Goal: Transaction & Acquisition: Purchase product/service

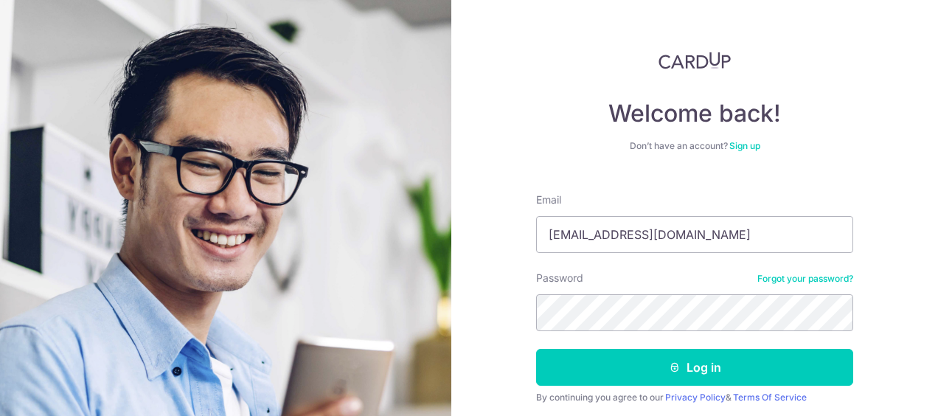
drag, startPoint x: 701, startPoint y: 232, endPoint x: 503, endPoint y: 250, distance: 199.2
click at [507, 250] on div "Welcome back! Don’t have an account? Sign up Email tanyenpeng77@gmail.com Passw…" at bounding box center [694, 208] width 487 height 416
type input "A"
type input "[PERSON_NAME][EMAIL_ADDRESS][DOMAIN_NAME]"
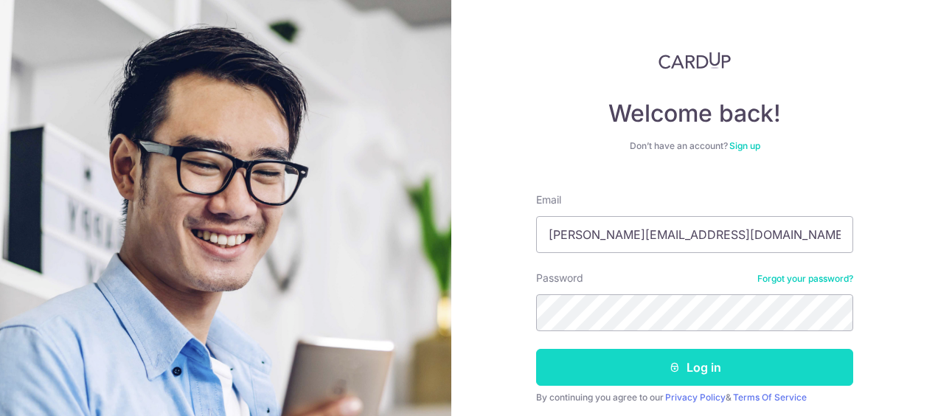
click at [683, 365] on button "Log in" at bounding box center [694, 367] width 317 height 37
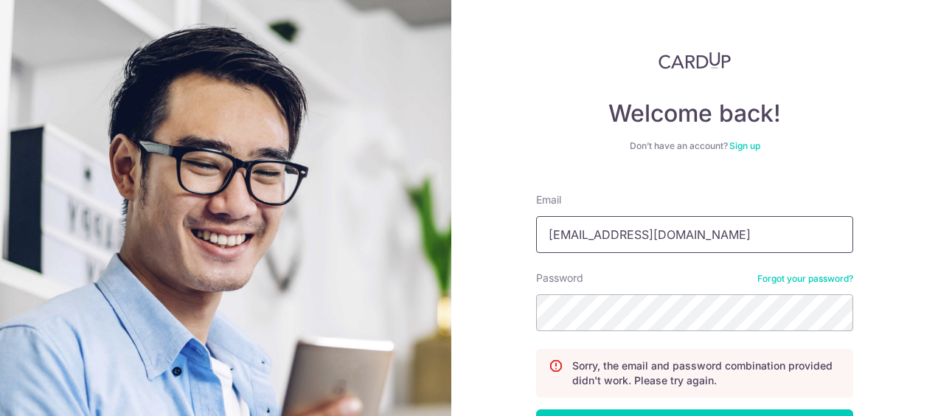
click at [688, 233] on input "tanyenpeng77@gmail.com" at bounding box center [694, 234] width 317 height 37
drag, startPoint x: 713, startPoint y: 231, endPoint x: 500, endPoint y: 233, distance: 213.2
click at [510, 237] on div "Welcome back! Don’t have an account? Sign up Email tanyenpeng77@gmail.com Passw…" at bounding box center [694, 208] width 487 height 416
type input "alvin.tan@teckhuattex.com.sg"
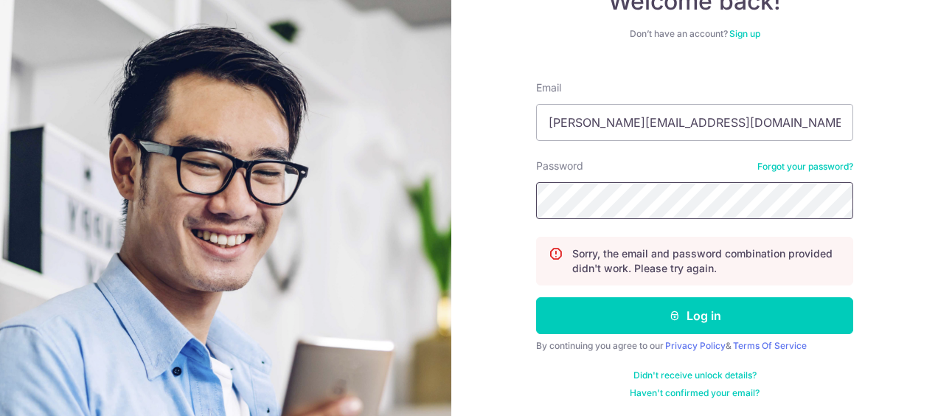
scroll to position [112, 0]
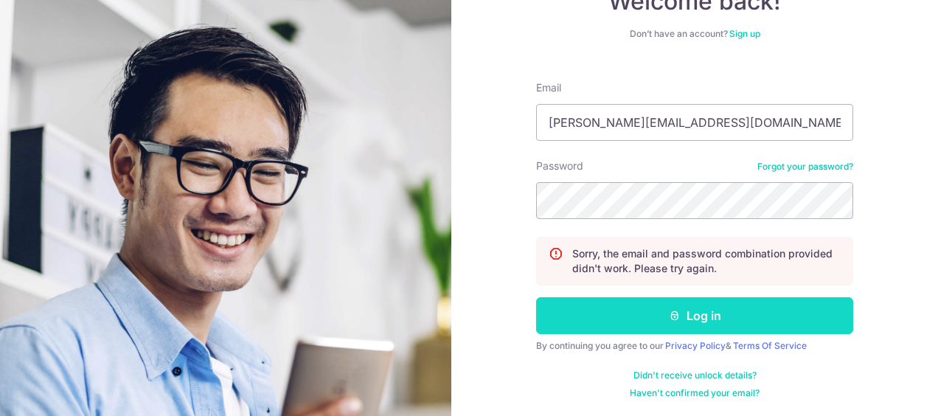
click at [669, 316] on icon "submit" at bounding box center [675, 316] width 12 height 12
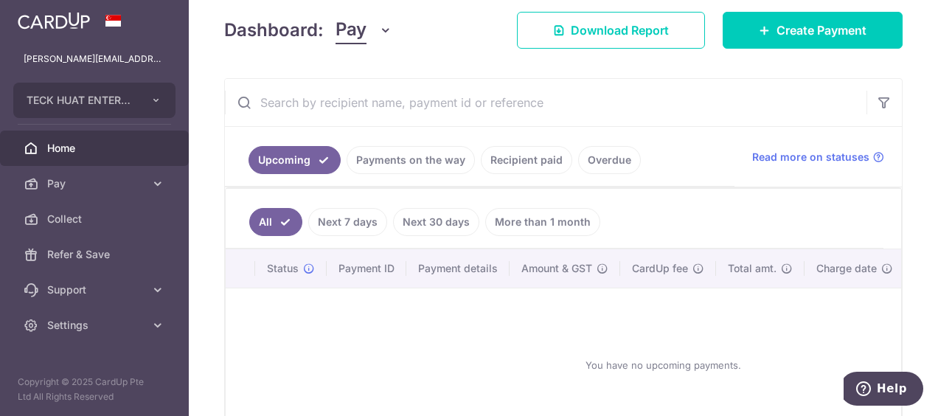
scroll to position [89, 0]
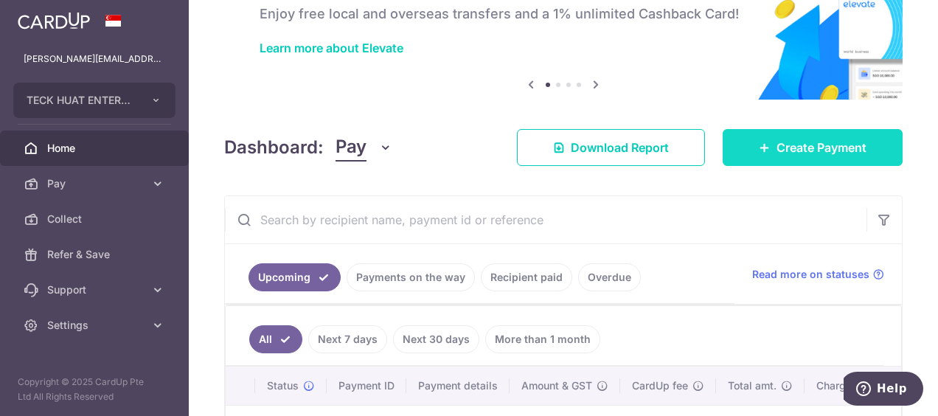
click at [787, 135] on link "Create Payment" at bounding box center [813, 147] width 180 height 37
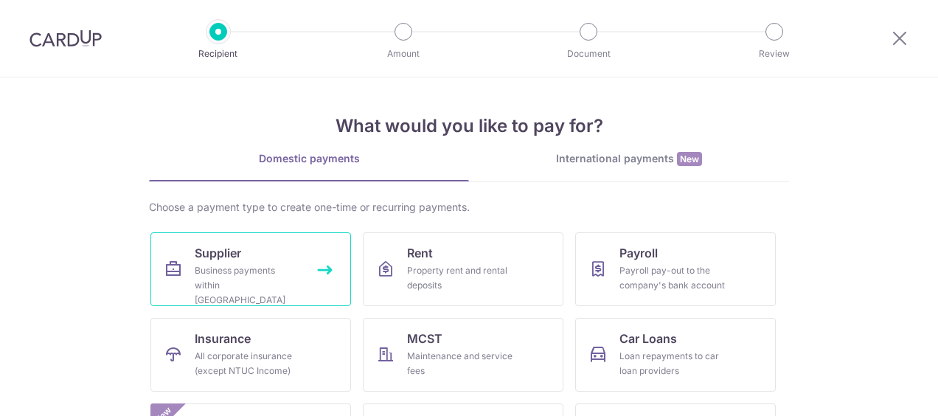
click at [286, 248] on link "Supplier Business payments within Singapore" at bounding box center [250, 269] width 201 height 74
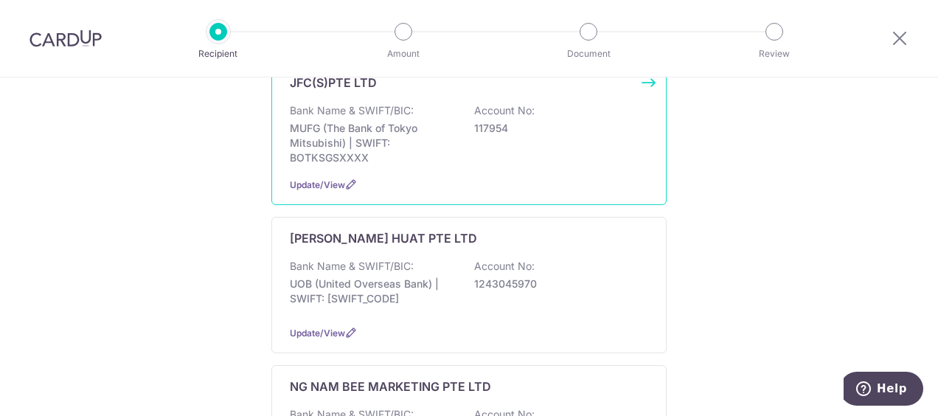
scroll to position [885, 0]
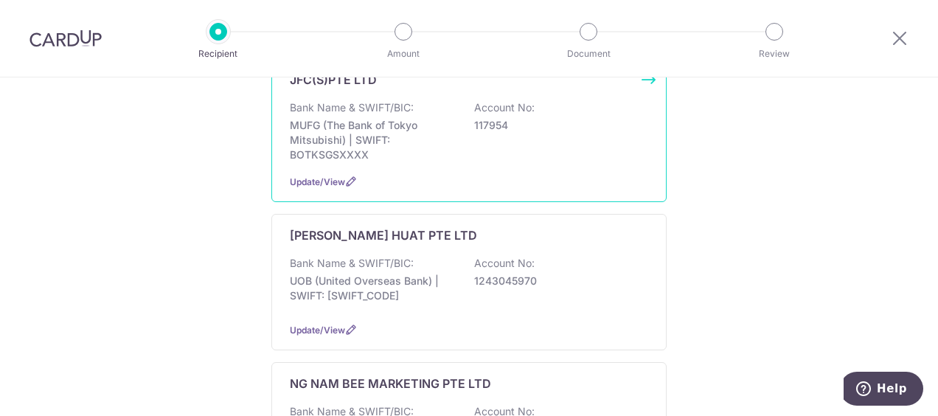
click at [396, 137] on div "JFC(S)PTE LTD Bank Name & SWIFT/BIC: MUFG (The Bank of Tokyo Mitsubishi) | SWIF…" at bounding box center [468, 130] width 395 height 144
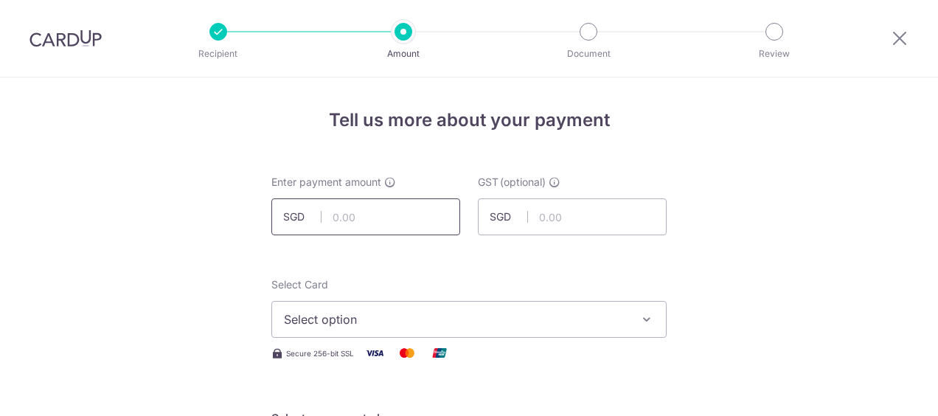
click at [355, 218] on input "text" at bounding box center [365, 216] width 189 height 37
type input "915.60"
click at [347, 308] on button "Select option" at bounding box center [468, 319] width 395 height 37
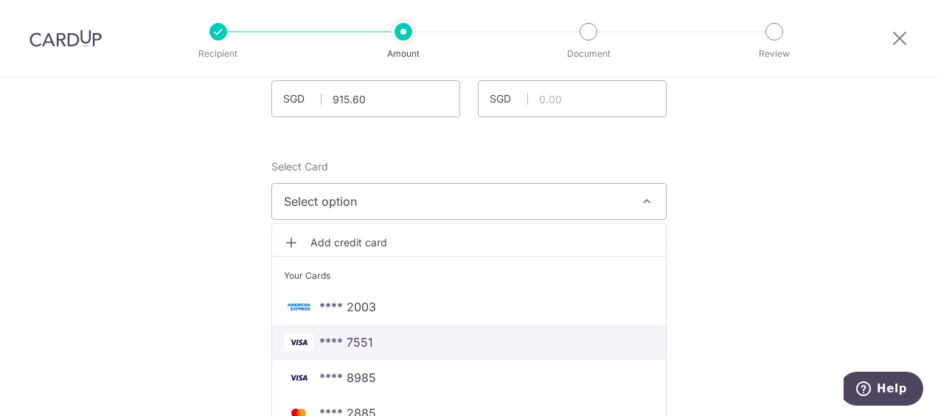
scroll to position [221, 0]
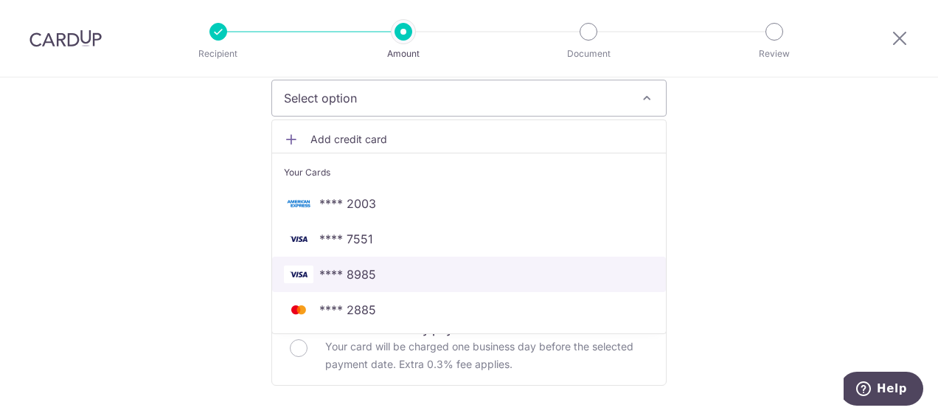
click at [357, 276] on span "**** 8985" at bounding box center [347, 275] width 57 height 18
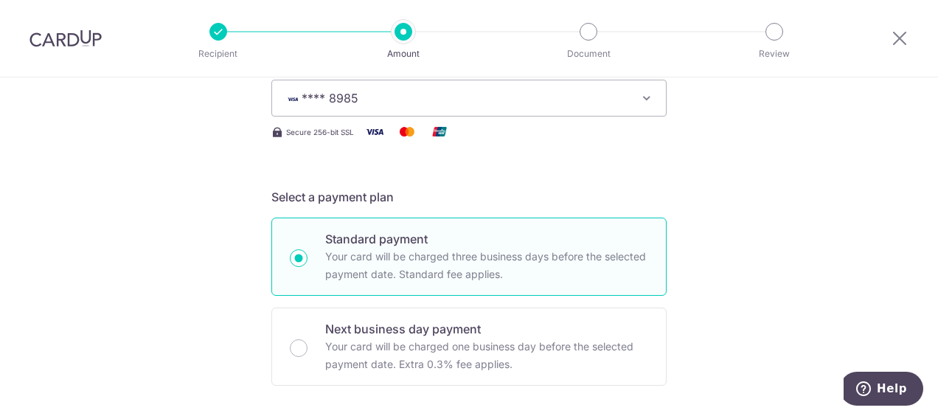
click at [360, 97] on span "**** 8985" at bounding box center [456, 98] width 344 height 18
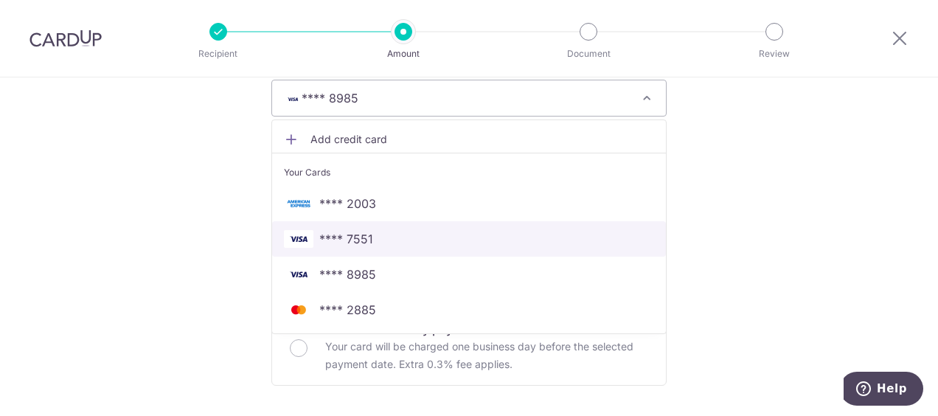
click at [343, 236] on span "**** 7551" at bounding box center [346, 239] width 54 height 18
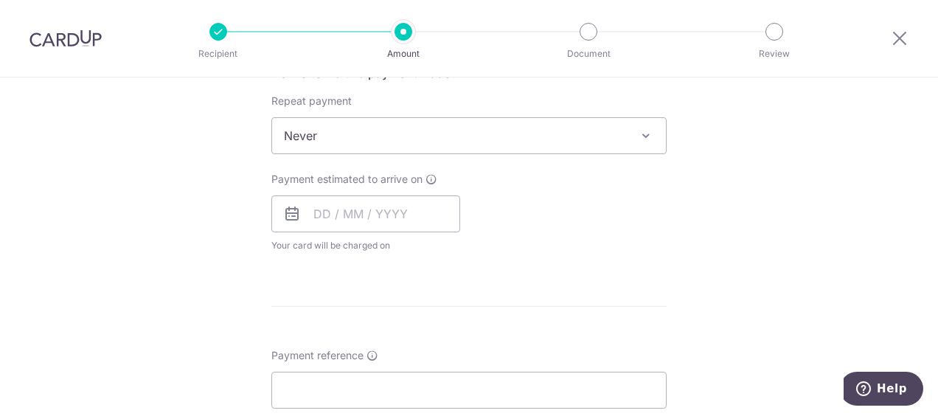
scroll to position [516, 0]
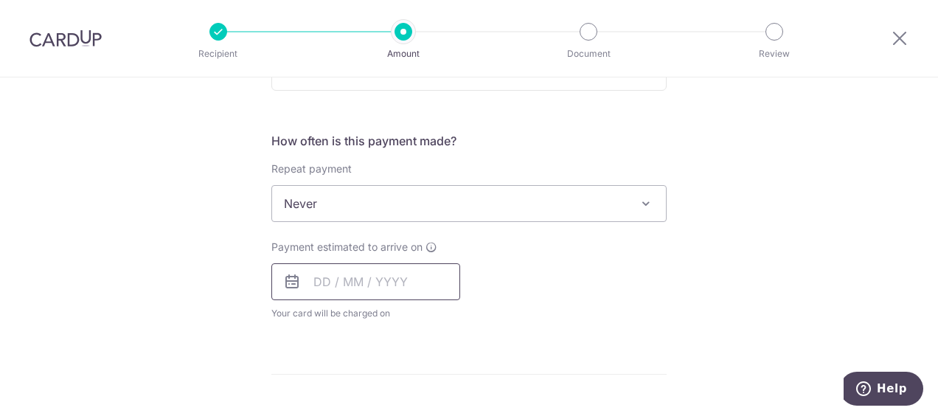
click at [321, 280] on input "text" at bounding box center [365, 281] width 189 height 37
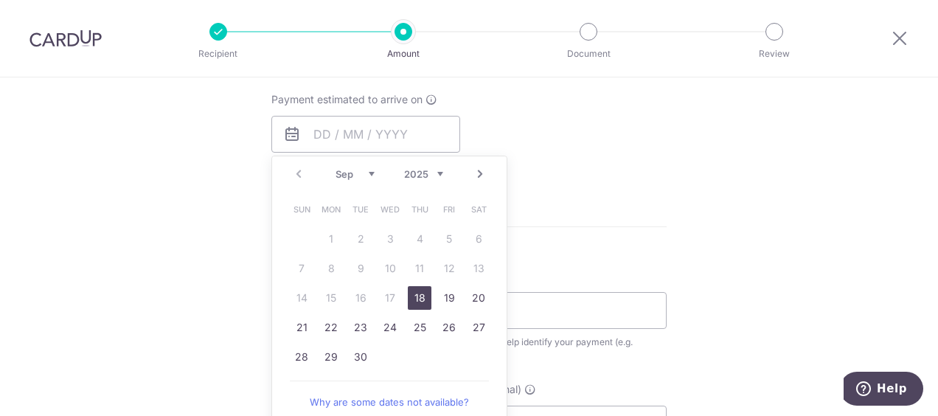
click at [418, 293] on link "18" at bounding box center [420, 298] width 24 height 24
type input "18/09/2025"
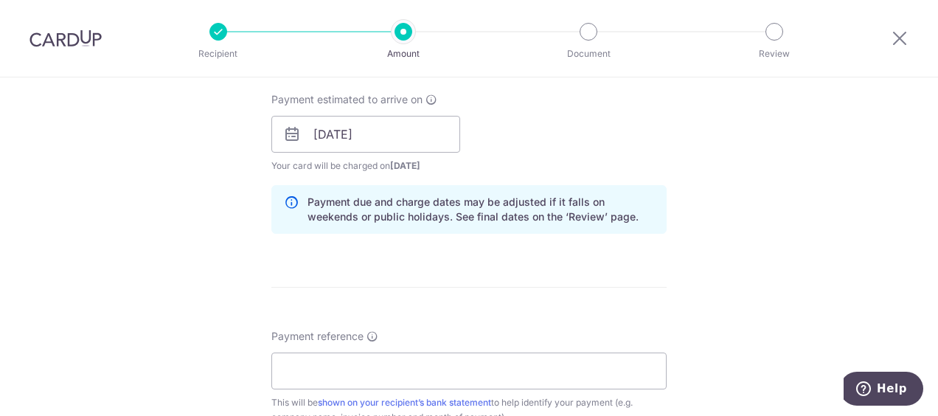
click at [125, 243] on div "Tell us more about your payment Enter payment amount SGD 915.60 915.60 GST (opt…" at bounding box center [469, 160] width 938 height 1493
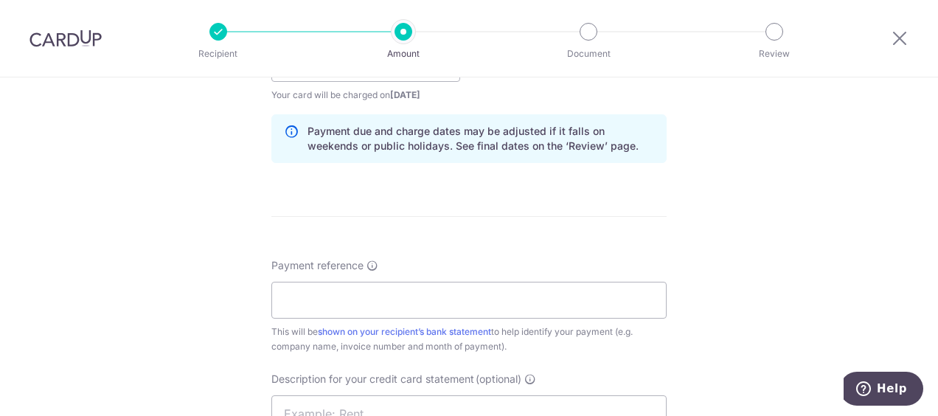
scroll to position [811, 0]
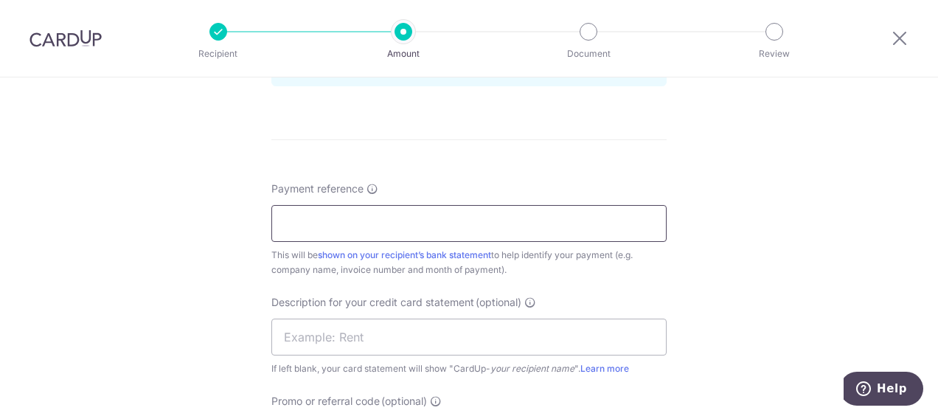
click at [314, 243] on div "Payment reference This will be shown on your recipient’s bank statement to help…" at bounding box center [468, 229] width 395 height 96
click at [316, 221] on input "Payment reference" at bounding box center [468, 223] width 395 height 37
click at [760, 259] on div "Tell us more about your payment Enter payment amount SGD 915.60 915.60 GST (opt…" at bounding box center [469, 12] width 938 height 1493
click at [327, 221] on input "Payment reference" at bounding box center [468, 223] width 395 height 37
type input "j"
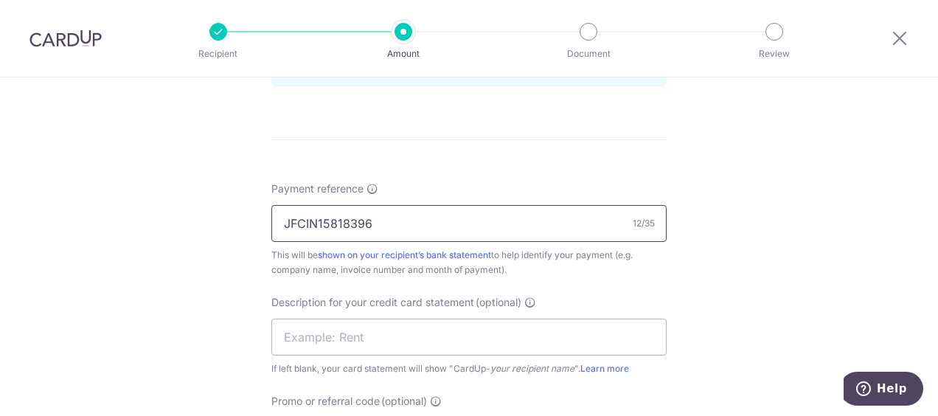
type input "JFCIN15818396"
click at [127, 289] on div "Tell us more about your payment Enter payment amount SGD 915.60 915.60 GST (opt…" at bounding box center [469, 12] width 938 height 1493
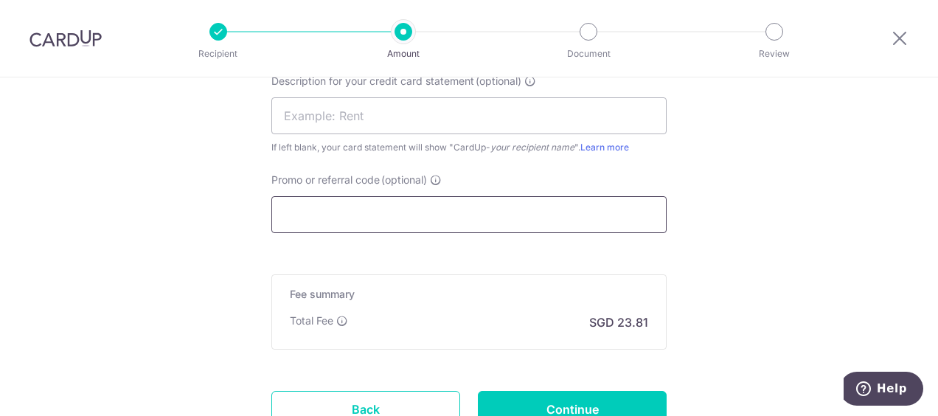
click at [314, 215] on input "Promo or referral code (optional)" at bounding box center [468, 214] width 395 height 37
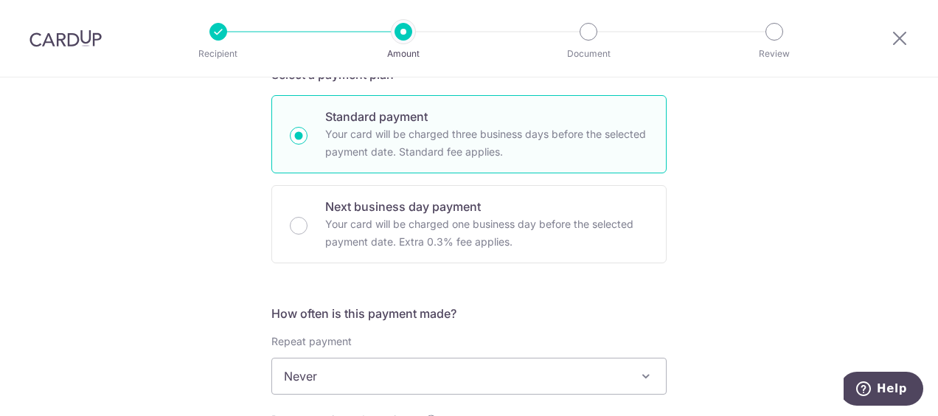
scroll to position [590, 0]
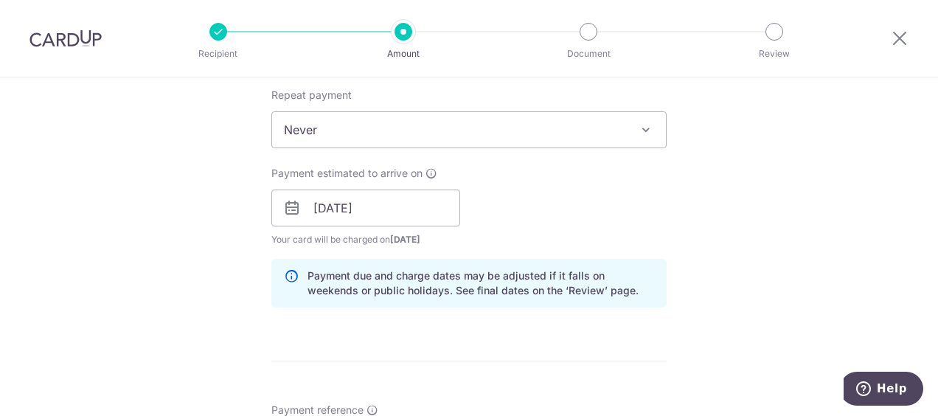
click at [344, 119] on span "Never" at bounding box center [469, 129] width 394 height 35
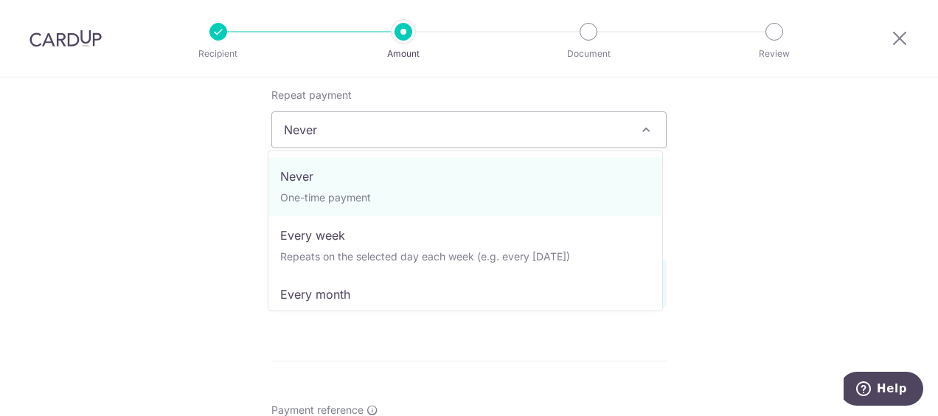
click at [350, 121] on span "Never" at bounding box center [469, 129] width 394 height 35
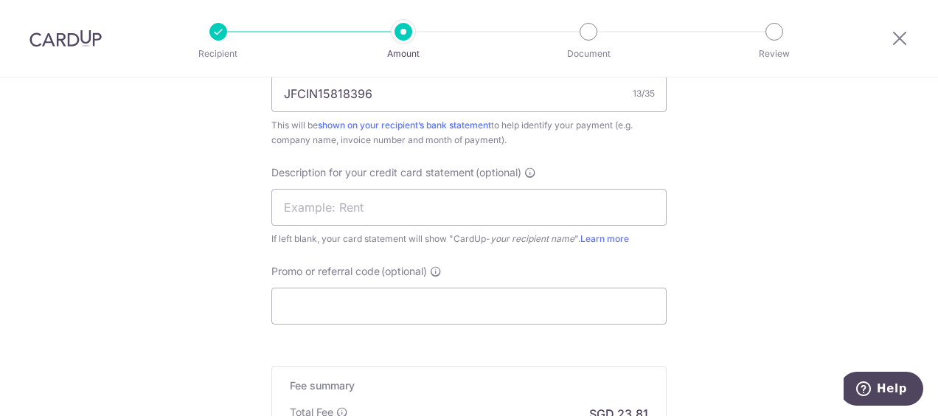
scroll to position [1033, 0]
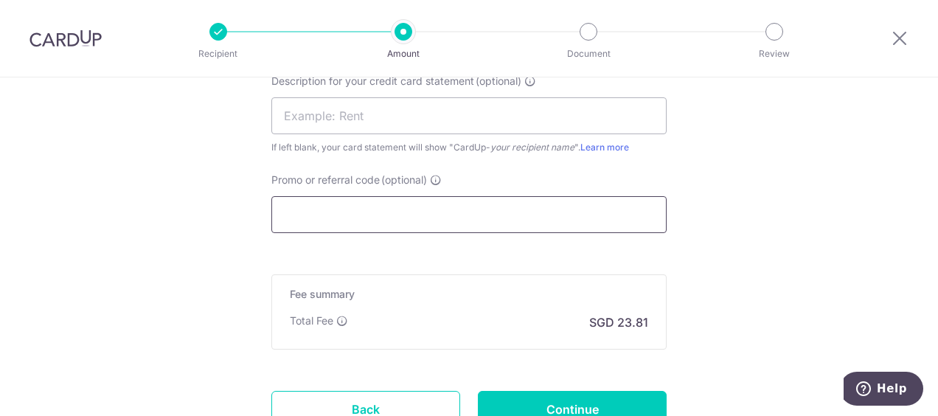
click at [325, 207] on input "Promo or referral code (optional)" at bounding box center [468, 214] width 395 height 37
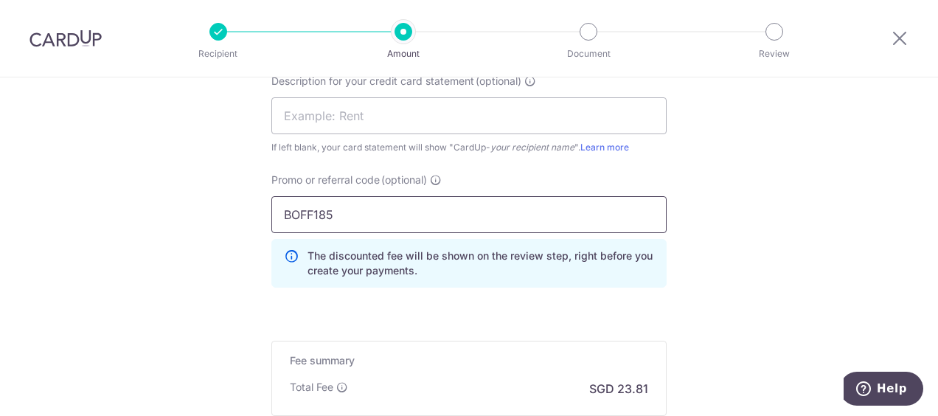
type input "BOFF185"
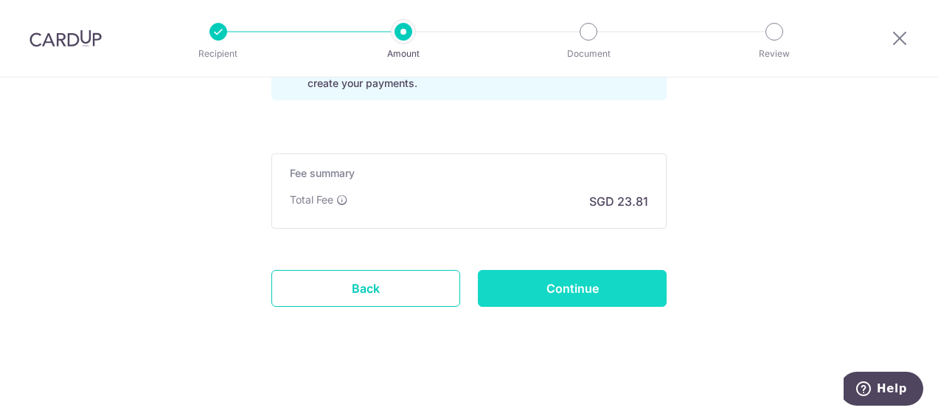
click at [555, 280] on input "Continue" at bounding box center [572, 288] width 189 height 37
type input "Create Schedule"
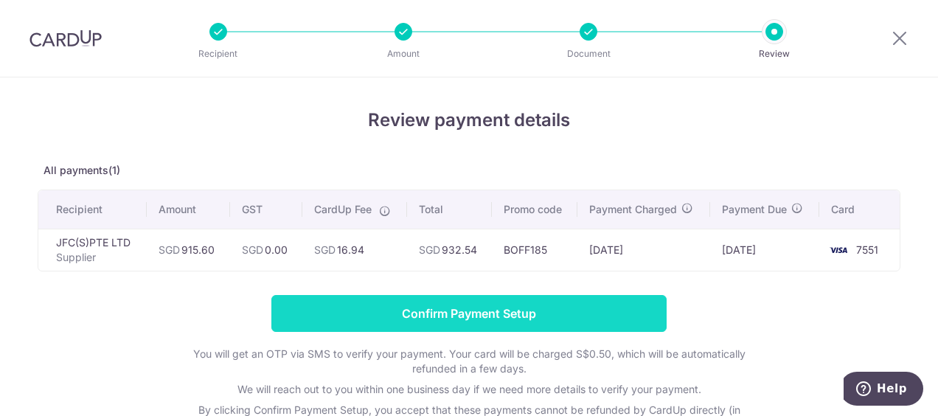
click at [520, 310] on input "Confirm Payment Setup" at bounding box center [468, 313] width 395 height 37
